Goal: Task Accomplishment & Management: Manage account settings

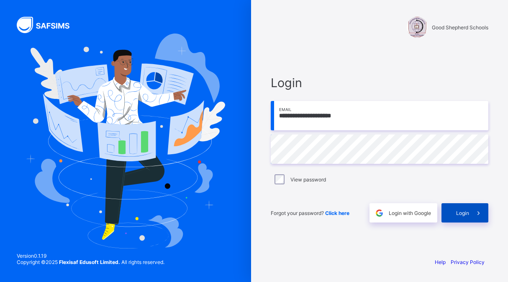
click at [461, 213] on span "Login" at bounding box center [462, 213] width 13 height 6
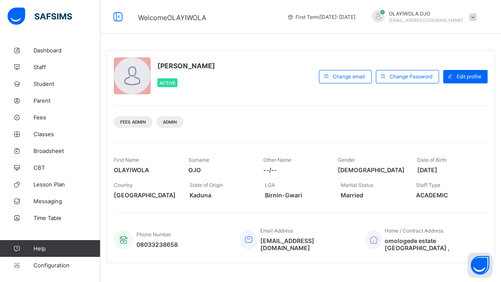
click at [269, 118] on div "Fees Admin Admin" at bounding box center [301, 118] width 374 height 26
click at [48, 84] on span "Student" at bounding box center [66, 83] width 67 height 7
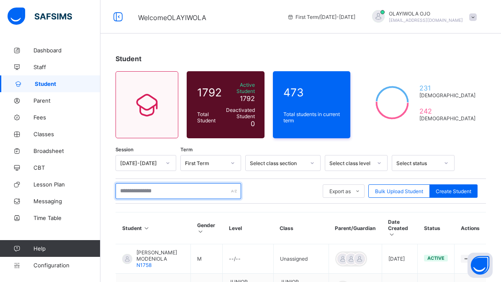
click at [146, 189] on input "text" at bounding box center [178, 191] width 126 height 16
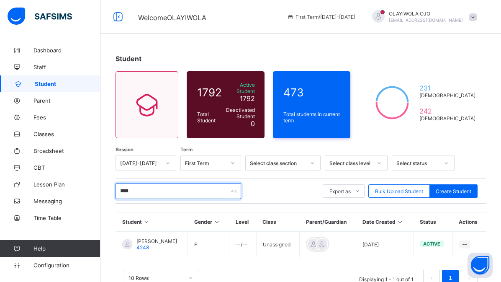
scroll to position [21, 0]
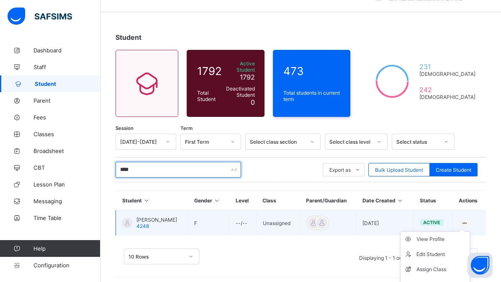
type input "****"
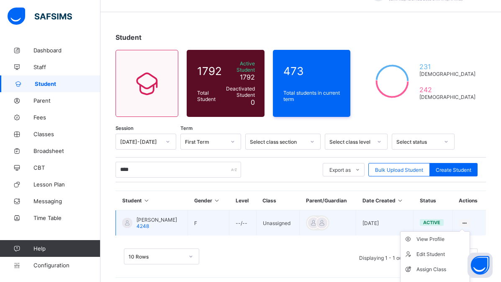
click at [468, 220] on icon at bounding box center [464, 223] width 7 height 6
click at [441, 265] on div "Assign Class" at bounding box center [441, 269] width 50 height 8
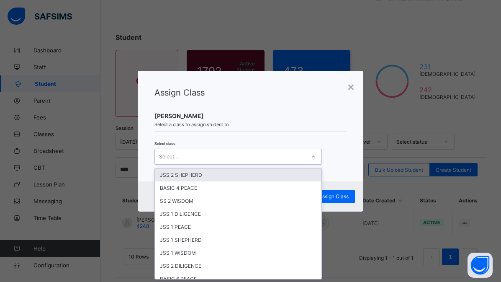
click at [168, 157] on div "Select..." at bounding box center [168, 157] width 19 height 16
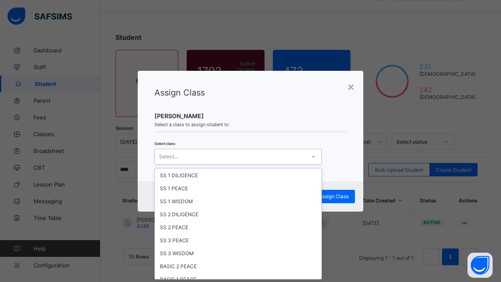
scroll to position [226, 0]
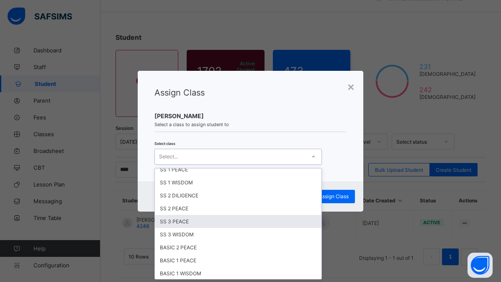
click at [185, 220] on div "SS 3 PEACE" at bounding box center [238, 221] width 167 height 13
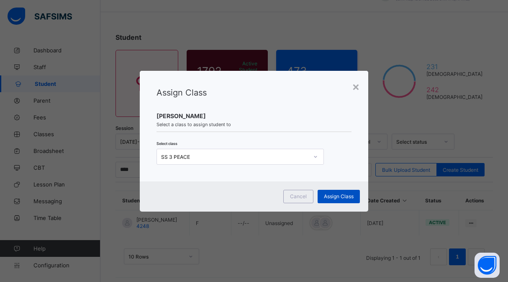
click at [331, 196] on span "Assign Class" at bounding box center [339, 196] width 30 height 6
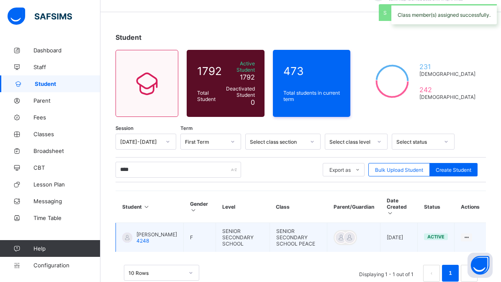
click at [148, 237] on span "4248" at bounding box center [142, 240] width 13 height 6
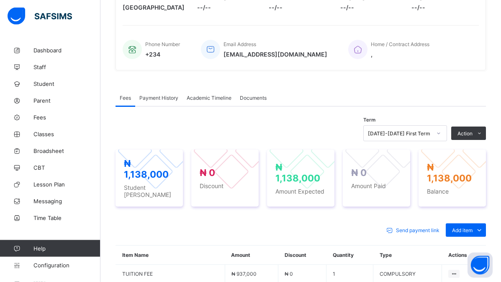
scroll to position [192, 0]
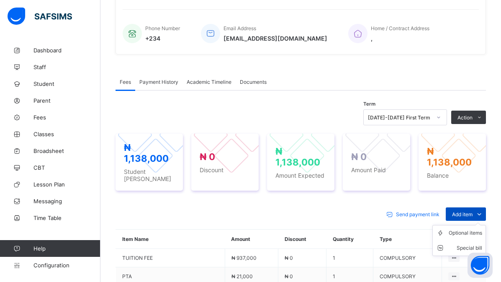
click at [466, 211] on span "Add item" at bounding box center [462, 214] width 21 height 6
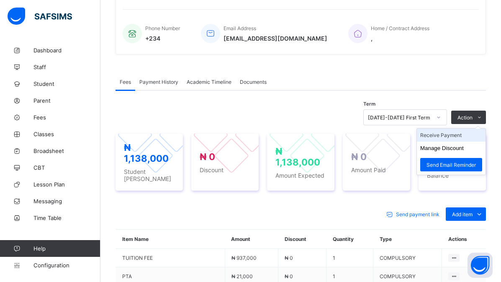
click at [452, 134] on li "Receive Payment" at bounding box center [451, 134] width 69 height 13
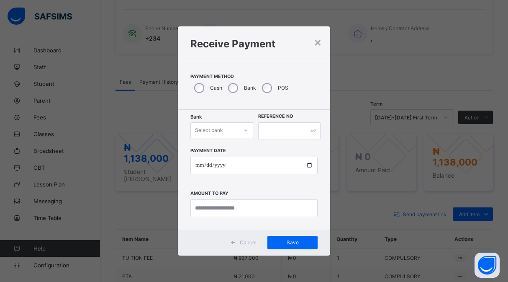
click at [217, 132] on div "Select bank" at bounding box center [209, 130] width 28 height 16
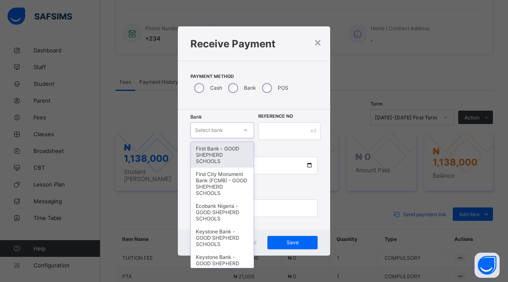
click at [226, 155] on div "First Bank - GOOD SHEPHERD SCHOOLS" at bounding box center [222, 155] width 63 height 26
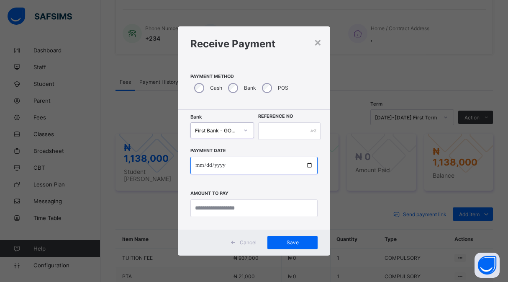
click at [308, 164] on input "date" at bounding box center [253, 165] width 127 height 18
type input "**********"
click at [274, 103] on div "Payment Method Cash Bank POS" at bounding box center [254, 85] width 152 height 49
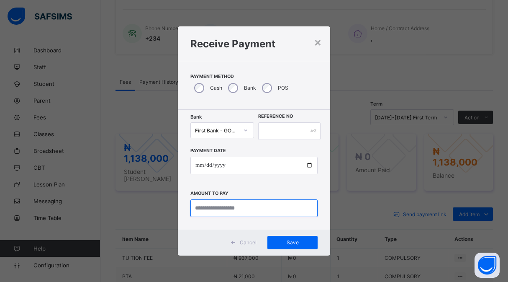
click at [218, 208] on input "currency" at bounding box center [253, 208] width 127 height 18
type input "*********"
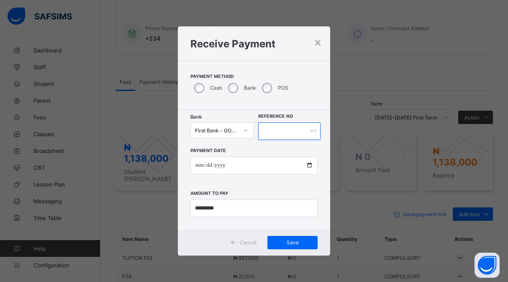
click at [278, 135] on input "text" at bounding box center [289, 131] width 62 height 18
type input "*****"
click at [290, 241] on span "Save" at bounding box center [293, 242] width 38 height 6
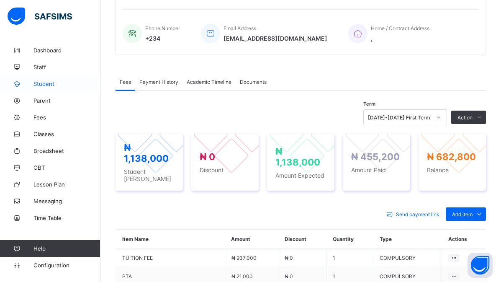
click at [48, 82] on span "Student" at bounding box center [66, 83] width 67 height 7
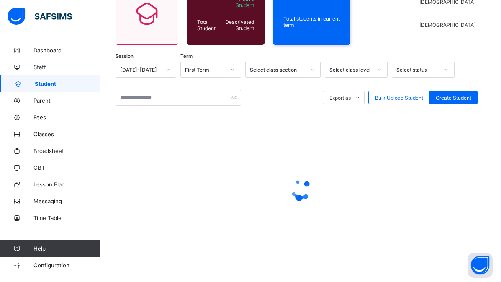
scroll to position [89, 0]
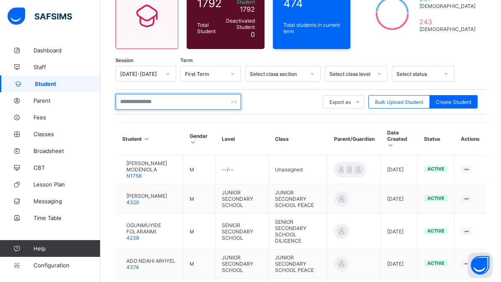
click at [136, 98] on input "text" at bounding box center [178, 102] width 126 height 16
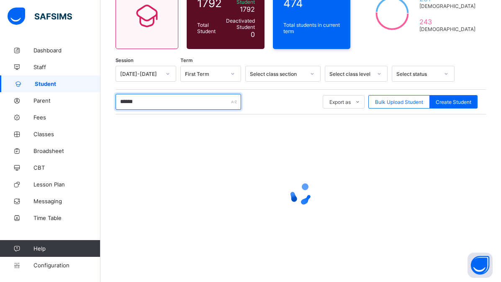
scroll to position [61, 0]
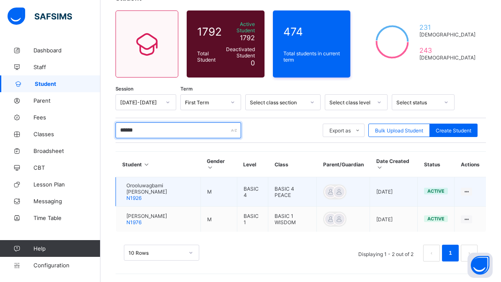
type input "******"
click at [229, 183] on td "M" at bounding box center [218, 191] width 36 height 29
click at [175, 182] on span "Orooluwagbami [PERSON_NAME]" at bounding box center [160, 188] width 68 height 13
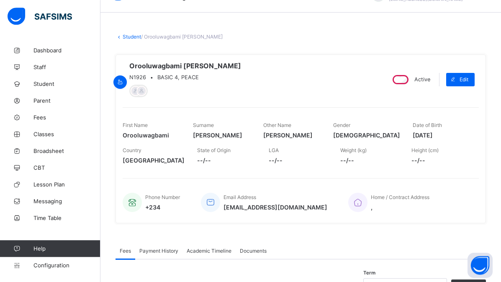
scroll to position [18, 0]
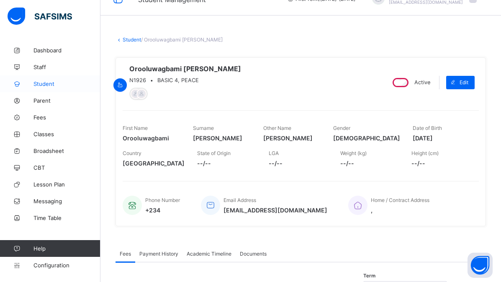
click at [43, 80] on span "Student" at bounding box center [66, 83] width 67 height 7
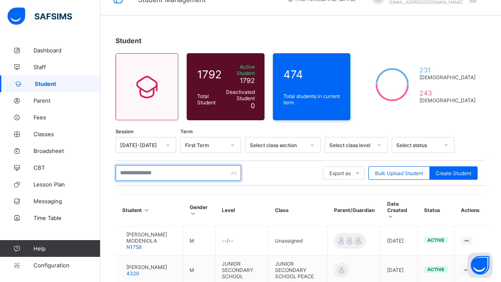
click at [145, 167] on input "text" at bounding box center [178, 173] width 126 height 16
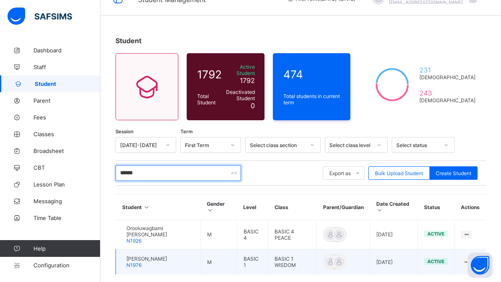
type input "******"
click at [376, 260] on td "[DATE]" at bounding box center [394, 262] width 48 height 26
click at [150, 260] on span "[PERSON_NAME]" at bounding box center [146, 258] width 41 height 6
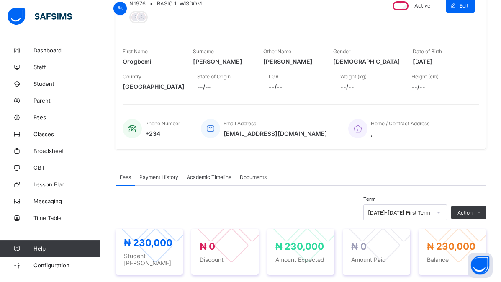
scroll to position [82, 0]
